Goal: Task Accomplishment & Management: Use online tool/utility

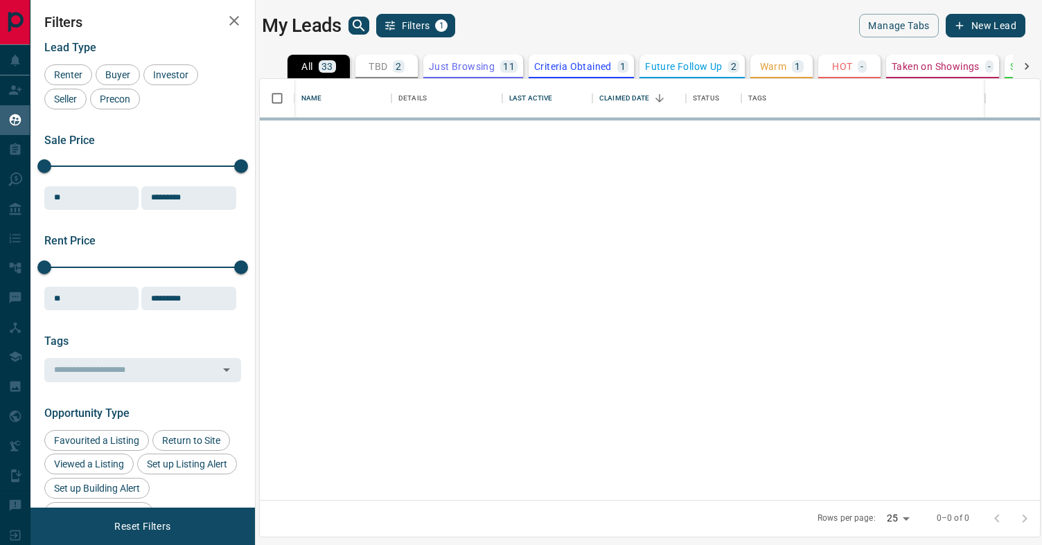
scroll to position [421, 780]
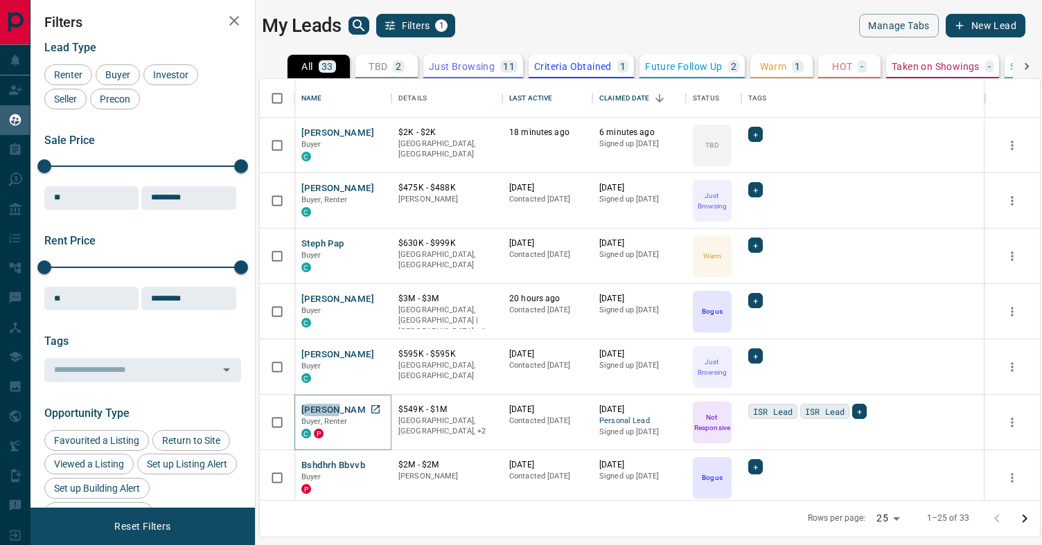
click at [319, 408] on button "[PERSON_NAME]" at bounding box center [337, 410] width 73 height 13
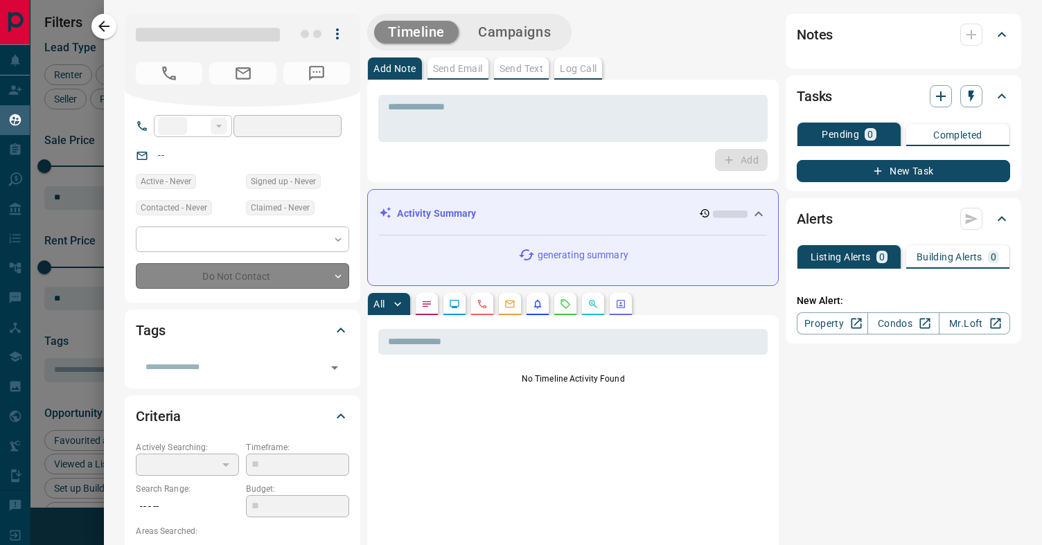
type input "**"
type input "**********"
type input "*"
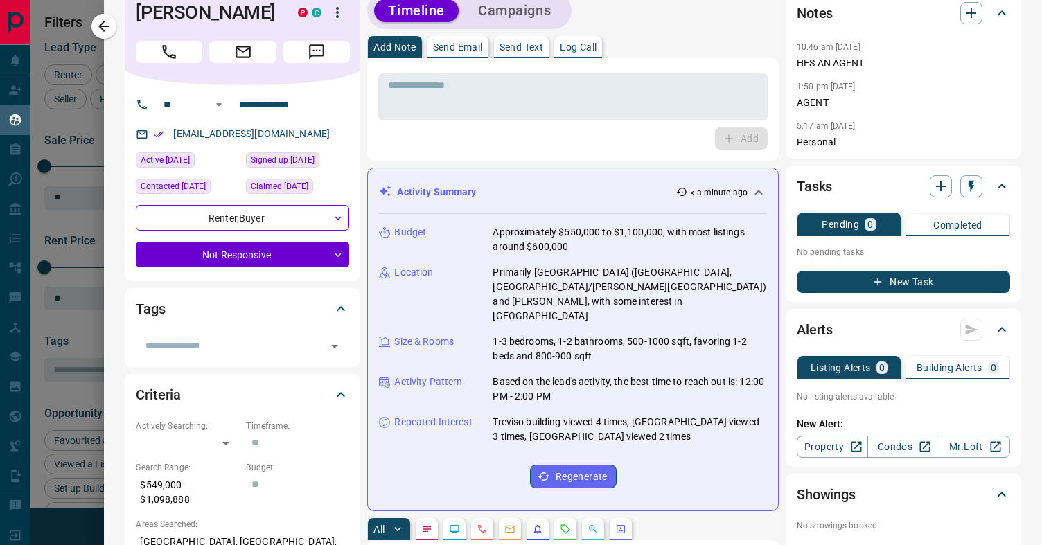
scroll to position [0, 0]
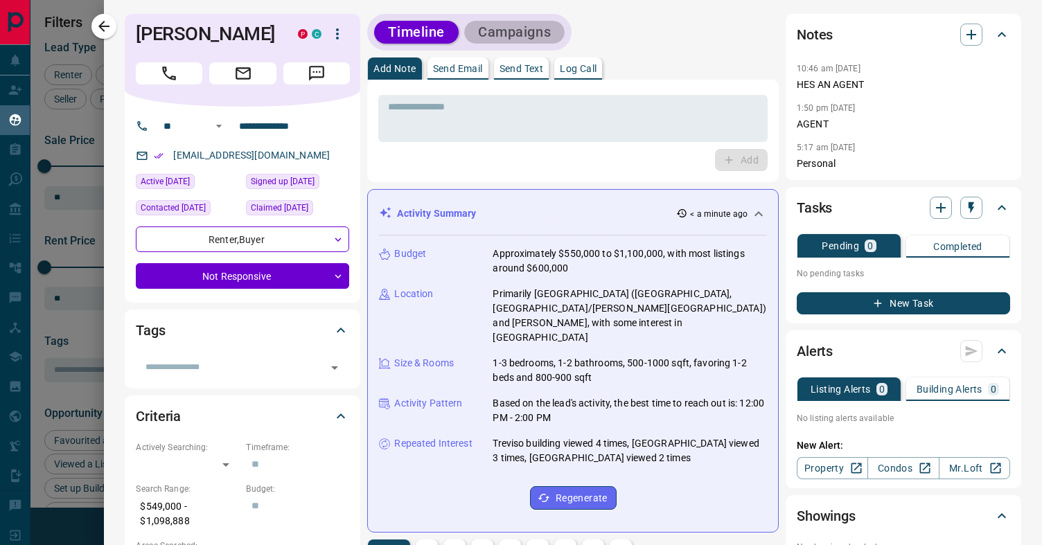
click at [508, 26] on button "Campaigns" at bounding box center [514, 32] width 100 height 23
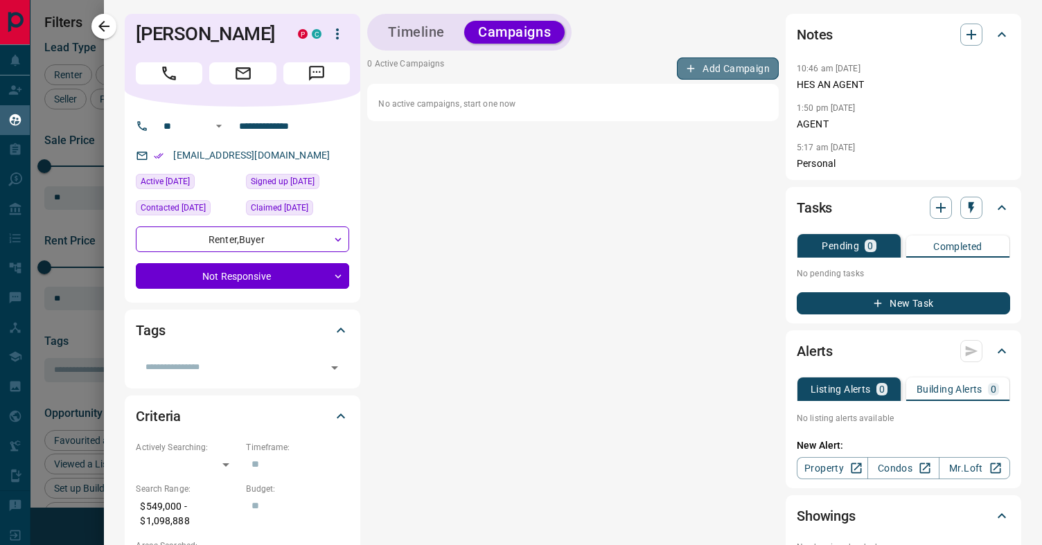
click at [713, 71] on button "Add Campaign" at bounding box center [728, 68] width 102 height 22
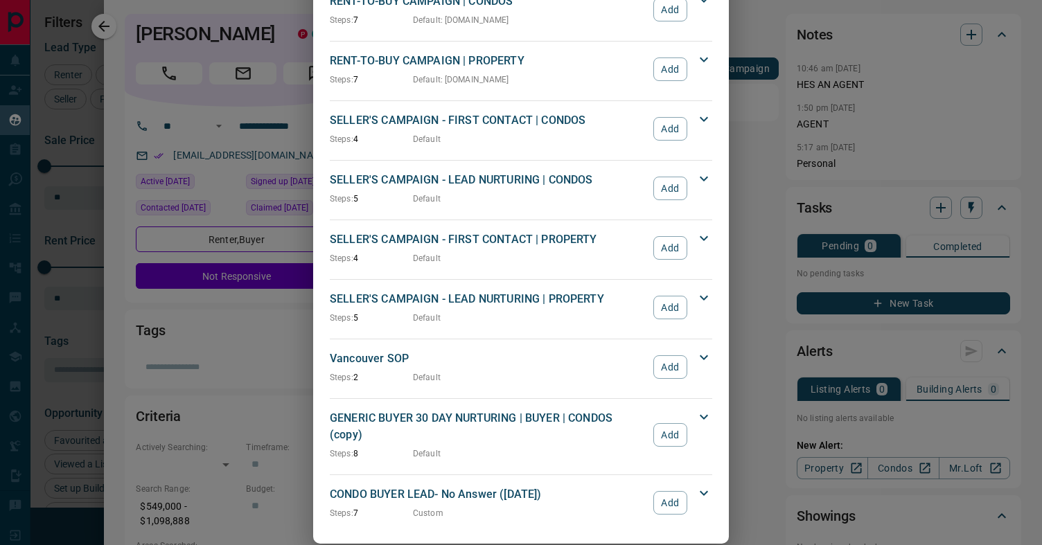
scroll to position [1126, 0]
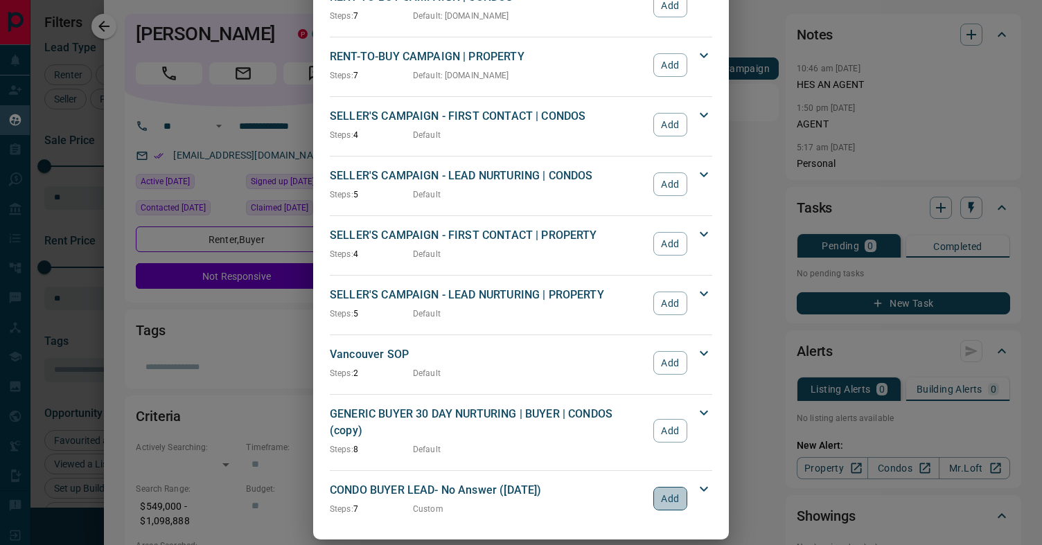
click at [673, 487] on button "Add" at bounding box center [670, 499] width 34 height 24
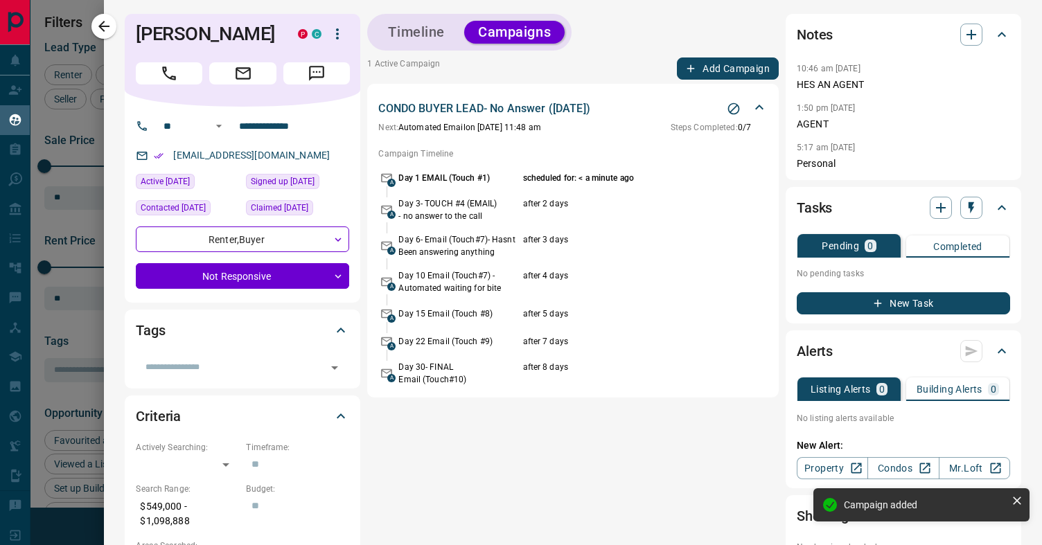
click at [557, 114] on p "CONDO BUYER LEAD- No Answer ([DATE])" at bounding box center [483, 108] width 211 height 17
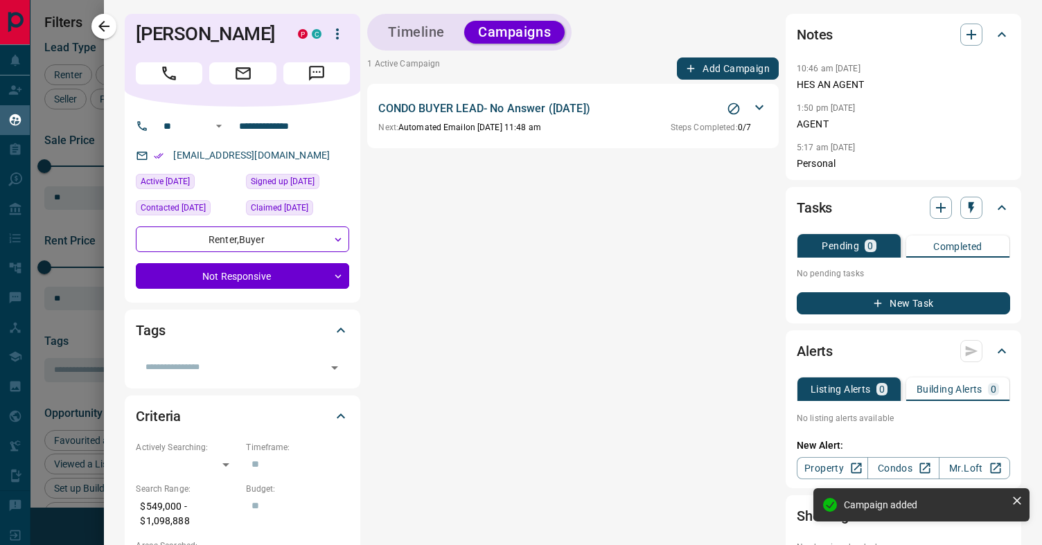
click at [557, 114] on p "CONDO BUYER LEAD- No Answer ([DATE])" at bounding box center [483, 108] width 211 height 17
